Goal: Transaction & Acquisition: Purchase product/service

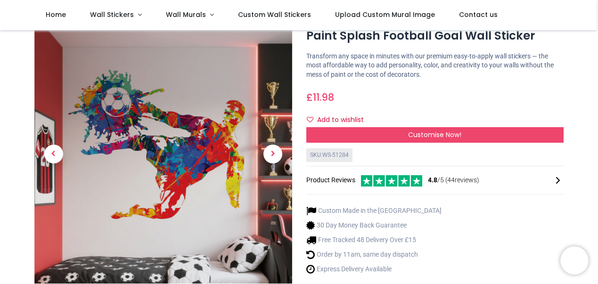
scroll to position [31, 0]
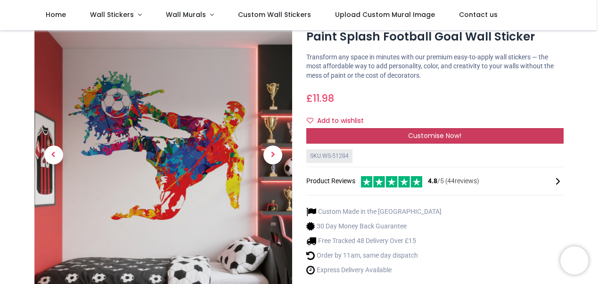
click at [456, 131] on span "Customise Now!" at bounding box center [434, 135] width 53 height 9
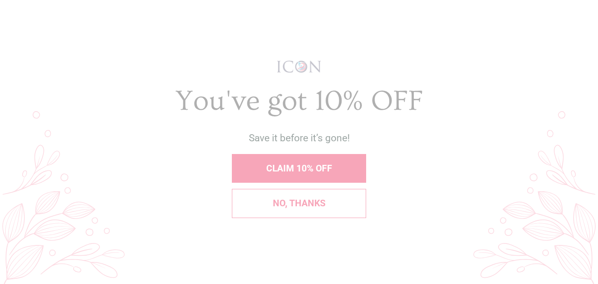
scroll to position [0, 0]
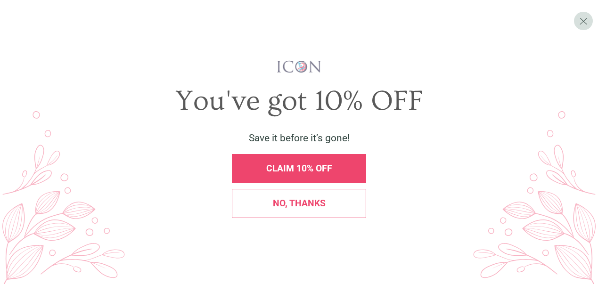
click at [323, 170] on span "CLAIM 10% OFF" at bounding box center [299, 168] width 66 height 11
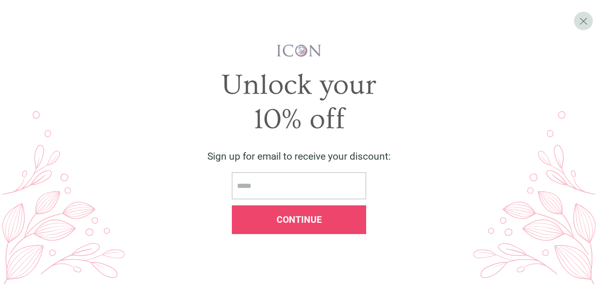
click at [316, 189] on input "email" at bounding box center [299, 186] width 134 height 27
click at [584, 17] on span "X" at bounding box center [583, 21] width 8 height 12
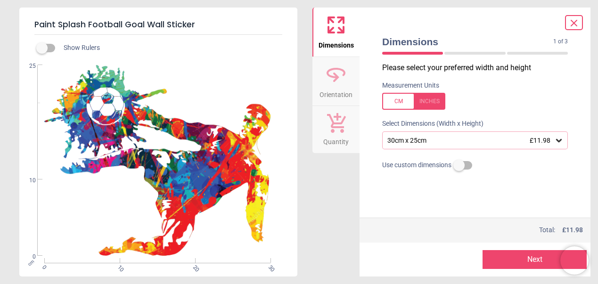
click at [561, 141] on icon at bounding box center [558, 140] width 9 height 9
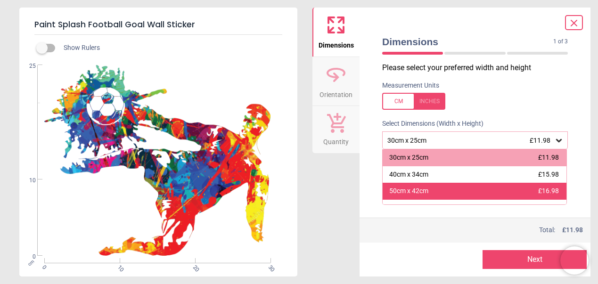
click at [537, 191] on div "50cm x 42cm £16.98" at bounding box center [475, 191] width 184 height 17
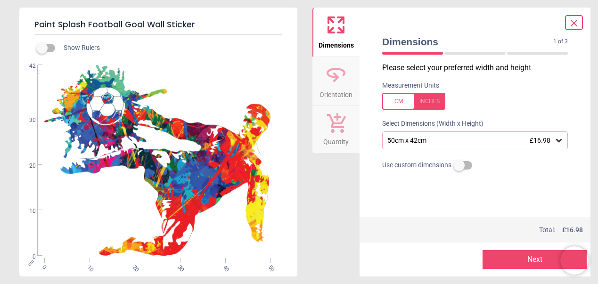
click at [521, 260] on button "Next" at bounding box center [535, 259] width 104 height 19
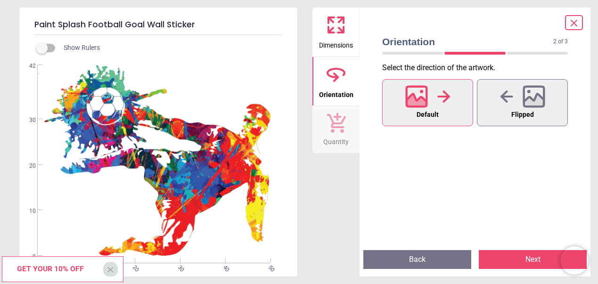
click at [438, 96] on icon at bounding box center [444, 96] width 13 height 13
click at [528, 262] on button "Next" at bounding box center [533, 259] width 108 height 19
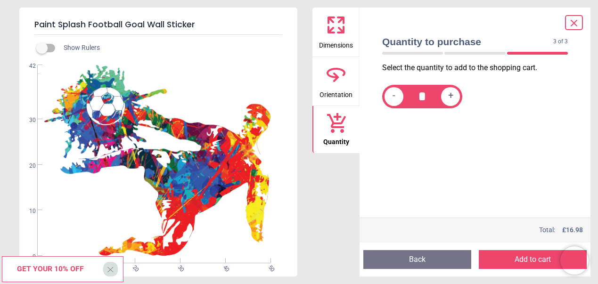
click at [528, 262] on button "Add to cart" at bounding box center [533, 259] width 108 height 19
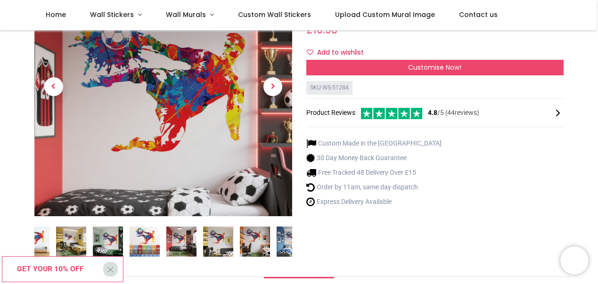
scroll to position [105, 0]
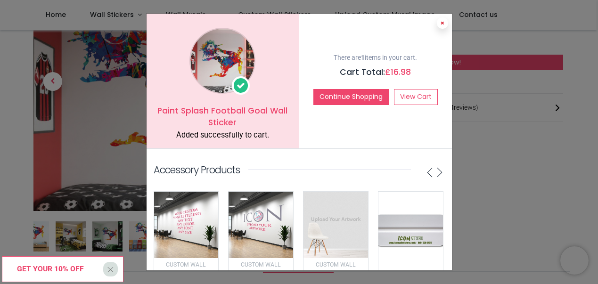
click at [441, 24] on icon at bounding box center [443, 23] width 4 height 5
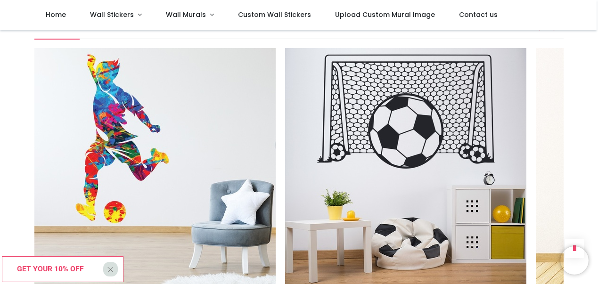
scroll to position [1047, 0]
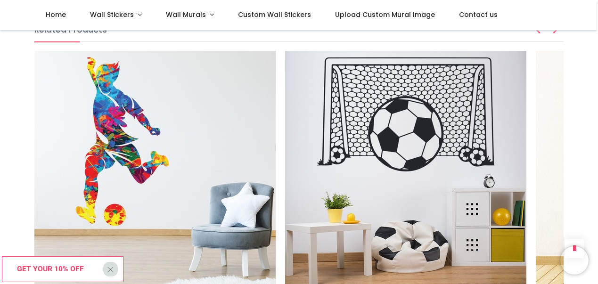
click at [123, 155] on img at bounding box center [154, 171] width 241 height 241
click at [152, 150] on img at bounding box center [154, 171] width 241 height 241
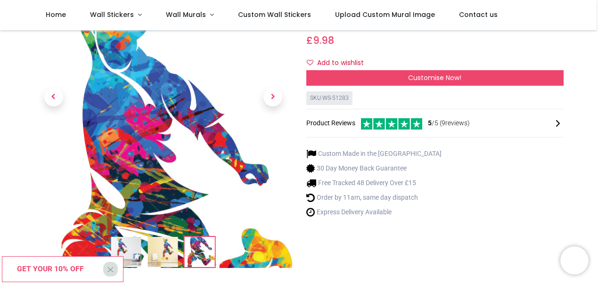
scroll to position [91, 0]
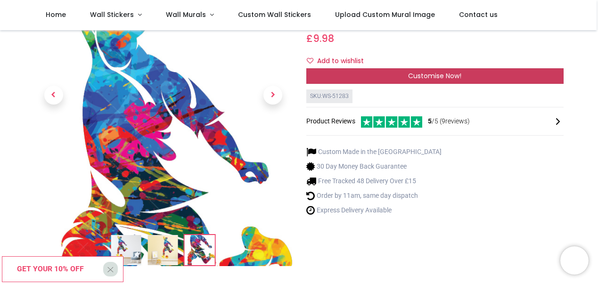
click at [424, 73] on span "Customise Now!" at bounding box center [434, 75] width 53 height 9
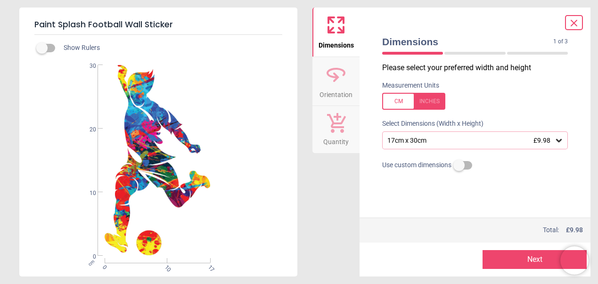
click at [558, 140] on icon at bounding box center [559, 140] width 6 height 3
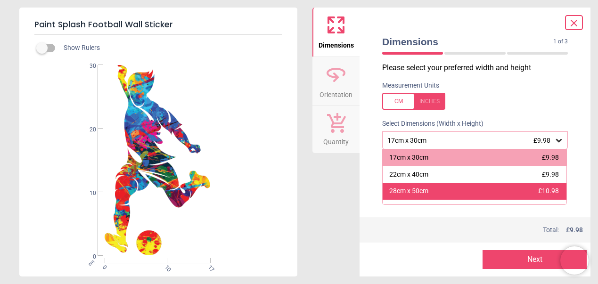
click at [489, 187] on div "28cm x 50cm £10.98" at bounding box center [475, 191] width 184 height 17
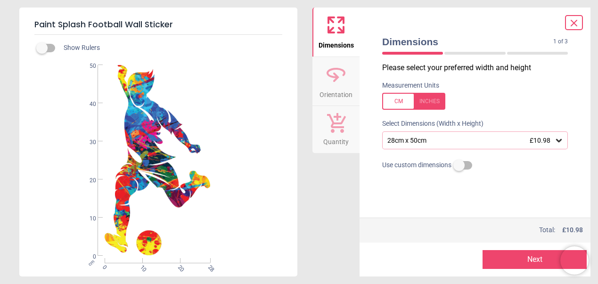
click at [504, 254] on button "Next" at bounding box center [535, 259] width 104 height 19
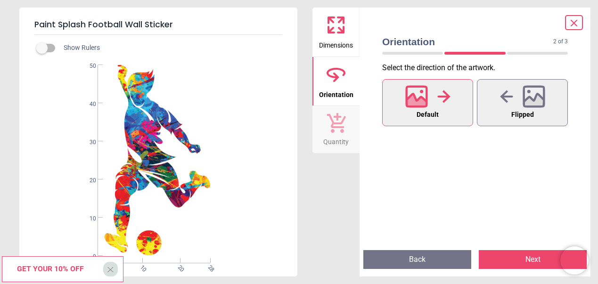
click at [512, 261] on button "Next" at bounding box center [533, 259] width 108 height 19
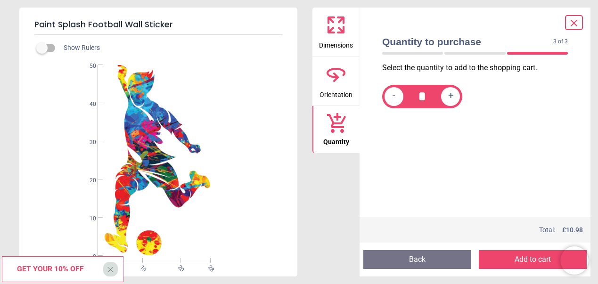
click at [576, 20] on icon at bounding box center [574, 22] width 11 height 11
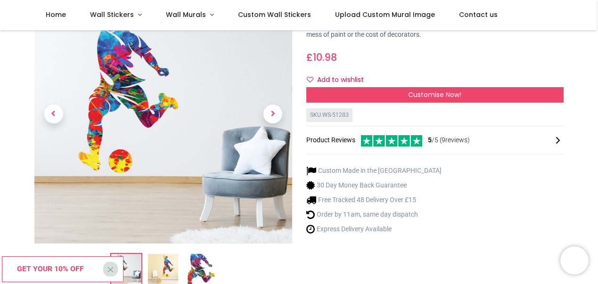
scroll to position [77, 0]
